Goal: Task Accomplishment & Management: Manage account settings

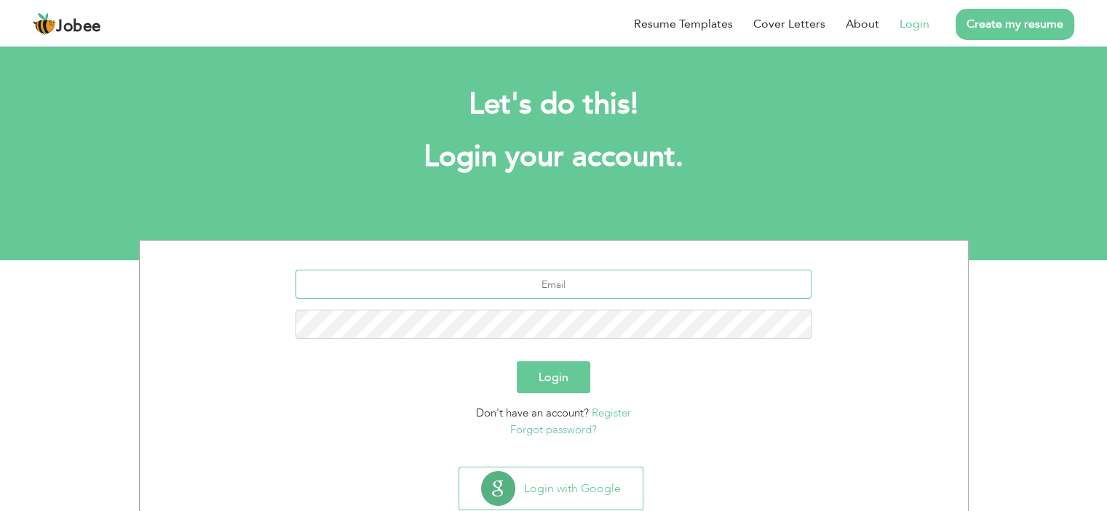
click at [582, 283] on input "text" at bounding box center [553, 284] width 516 height 29
click at [669, 284] on input "bushranadeem146@gmail.com" at bounding box center [553, 284] width 516 height 29
type input "baarfiii@gmail.com"
click at [562, 374] on button "Login" at bounding box center [553, 378] width 73 height 32
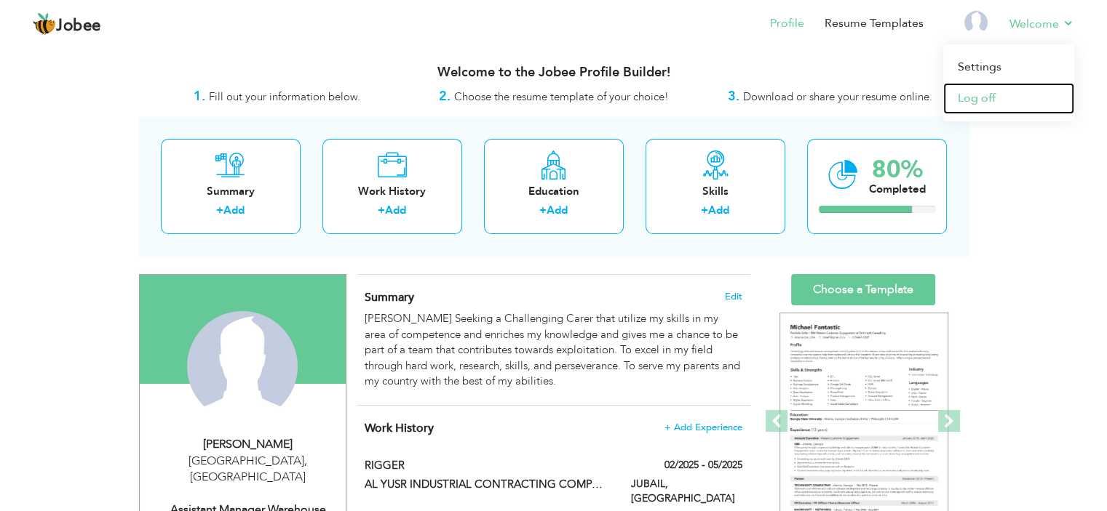
click at [984, 98] on link "Log off" at bounding box center [1008, 98] width 131 height 31
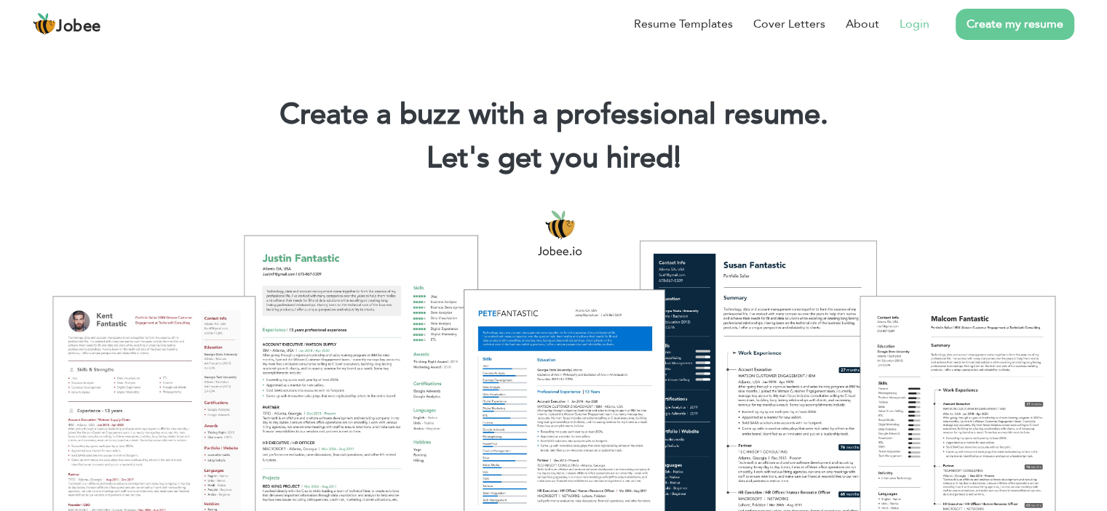
click at [902, 23] on link "Login" at bounding box center [914, 23] width 30 height 17
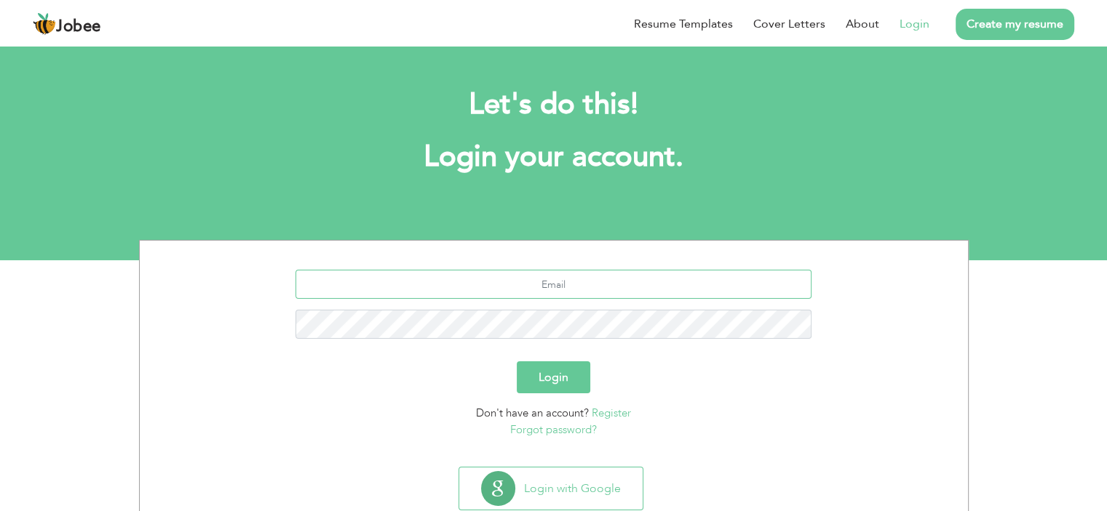
click at [524, 282] on input "text" at bounding box center [553, 284] width 516 height 29
drag, startPoint x: 538, startPoint y: 282, endPoint x: 533, endPoint y: 302, distance: 20.5
click at [538, 282] on input "text" at bounding box center [553, 284] width 516 height 29
click at [687, 274] on input "bushranadeem146@gmail.com" at bounding box center [553, 284] width 516 height 29
type input "ranaaashab@gmail.com"
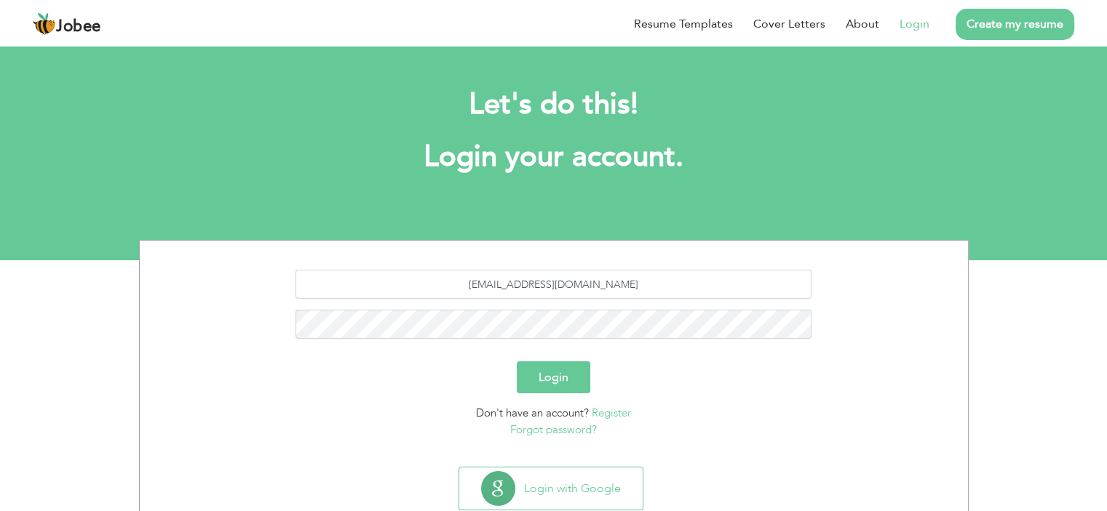
click at [549, 378] on button "Login" at bounding box center [553, 378] width 73 height 32
